Goal: Task Accomplishment & Management: Use online tool/utility

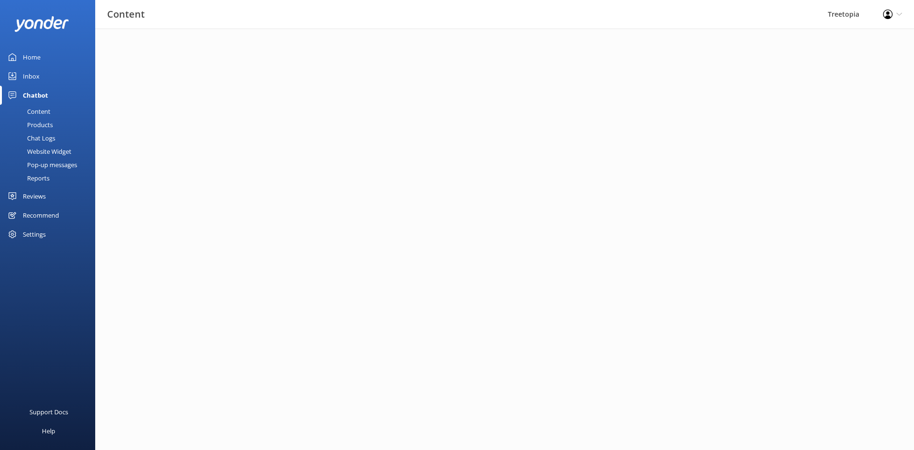
click at [34, 77] on div "Inbox" at bounding box center [31, 76] width 17 height 19
